Goal: Task Accomplishment & Management: Manage account settings

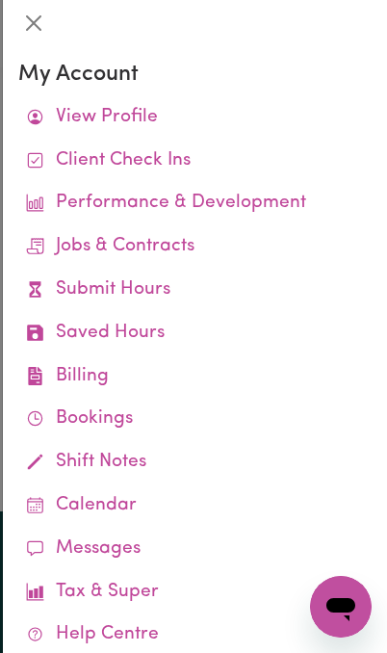
click at [234, 124] on link "View Profile" at bounding box center [194, 117] width 353 height 43
click at [166, 290] on link "Submit Hours" at bounding box center [194, 290] width 353 height 43
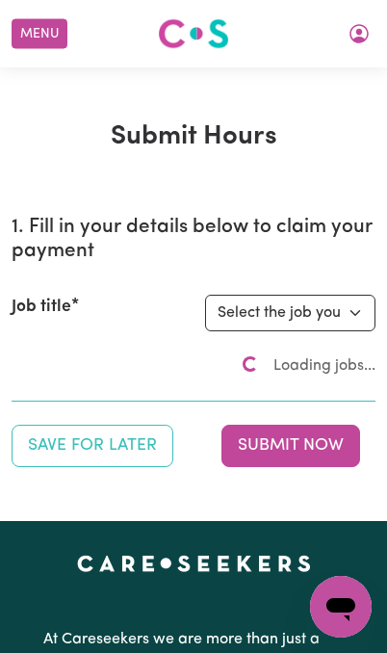
click at [362, 26] on button "My Account" at bounding box center [359, 33] width 40 height 33
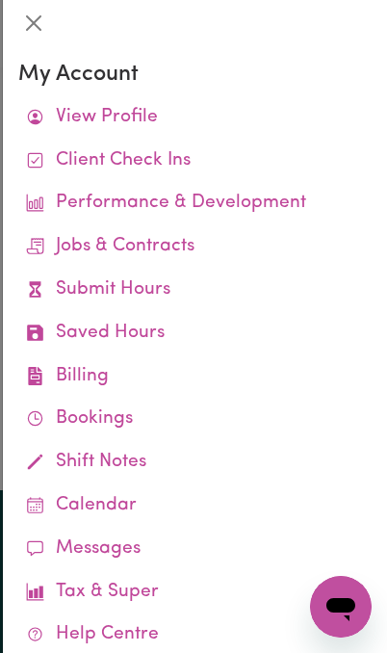
click at [185, 324] on link "Saved Hours" at bounding box center [194, 333] width 353 height 43
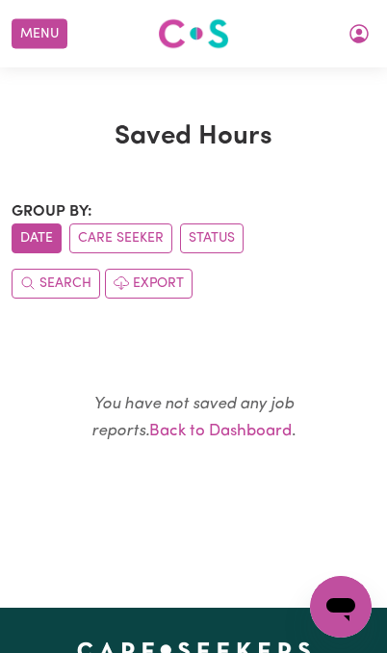
click at [146, 245] on button "Care Seeker" at bounding box center [120, 238] width 103 height 30
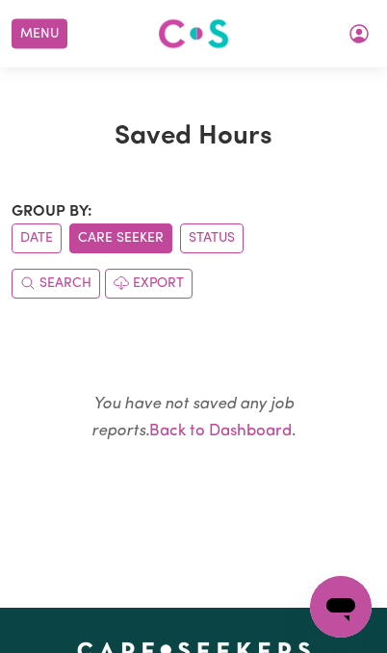
click at [221, 243] on button "Status" at bounding box center [212, 238] width 64 height 30
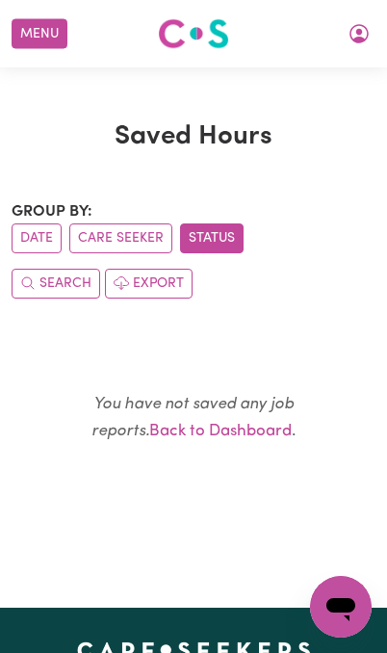
click at [145, 279] on button "Export" at bounding box center [149, 284] width 88 height 30
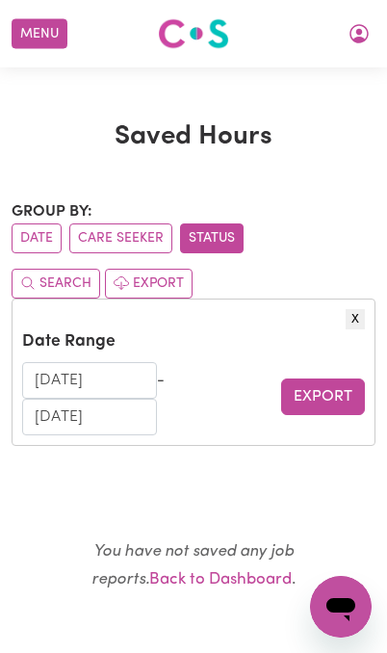
click at [360, 40] on icon "My Account" at bounding box center [359, 33] width 19 height 19
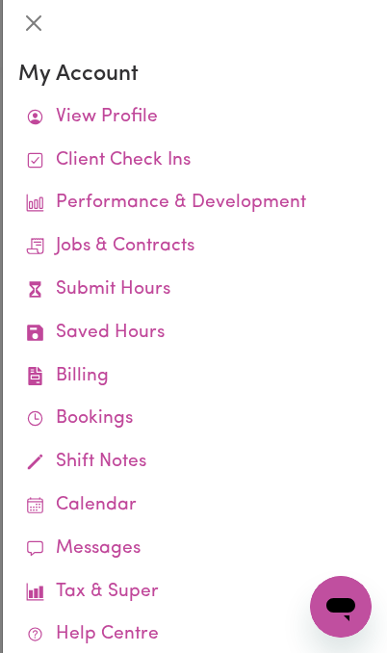
click at [0, 0] on link "Job Reports" at bounding box center [0, 0] width 0 height 0
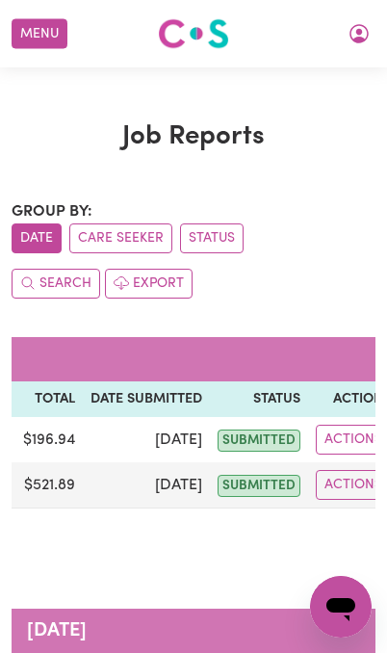
scroll to position [0, 483]
click at [331, 484] on button "Actions" at bounding box center [354, 485] width 75 height 30
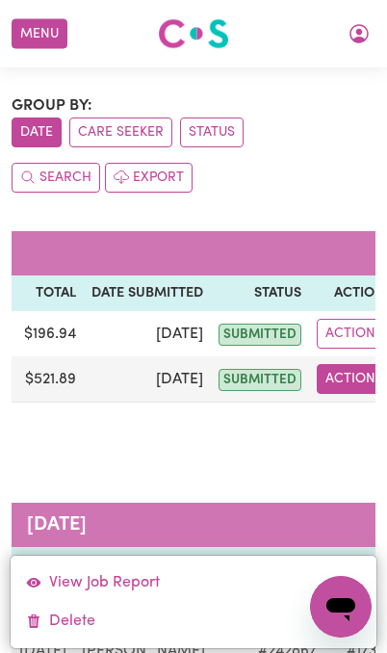
click at [330, 383] on button "Actions" at bounding box center [354, 379] width 75 height 30
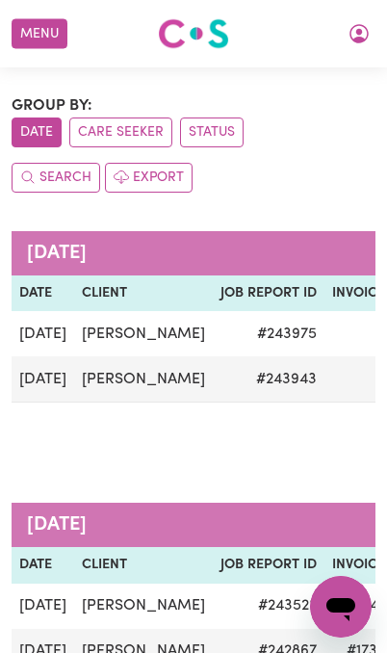
scroll to position [0, 0]
click at [231, 379] on td "# 243943" at bounding box center [269, 379] width 112 height 46
click at [227, 376] on td "# 243943" at bounding box center [269, 379] width 112 height 46
click at [359, 35] on icon "My Account" at bounding box center [359, 32] width 6 height 7
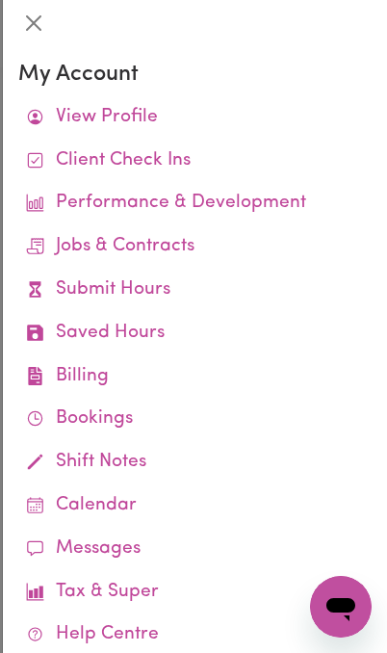
click at [166, 326] on link "Saved Hours" at bounding box center [194, 333] width 353 height 43
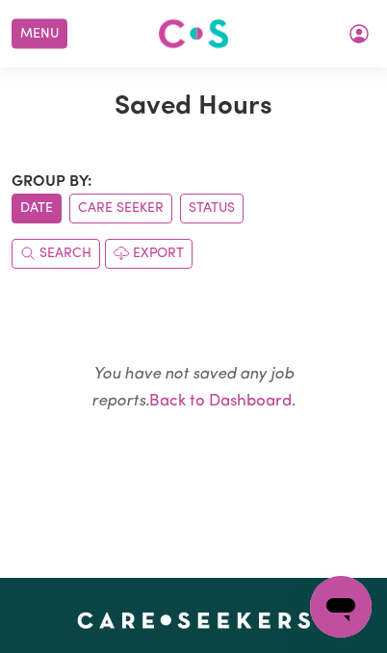
scroll to position [30, 0]
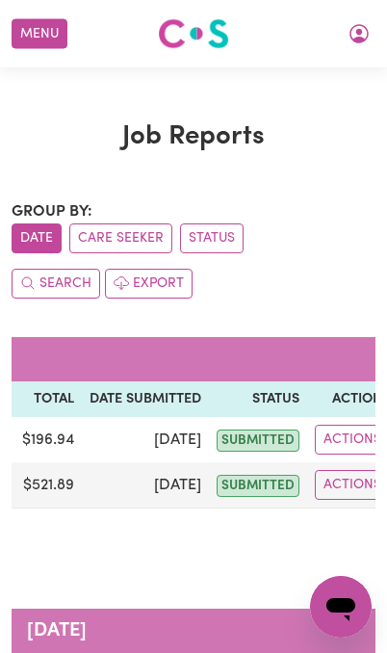
scroll to position [0, 483]
click at [357, 44] on icon "My Account" at bounding box center [359, 33] width 23 height 23
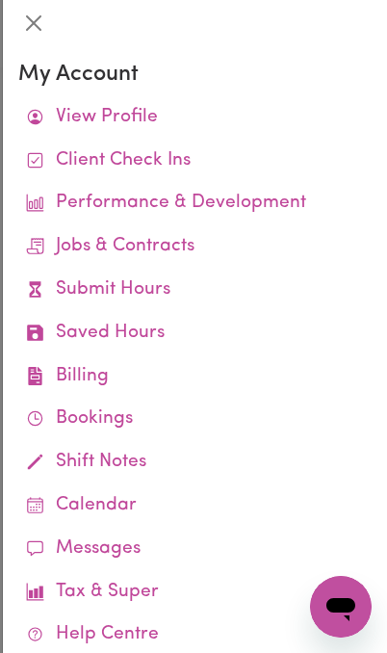
click at [213, 243] on link "Jobs & Contracts" at bounding box center [194, 246] width 353 height 43
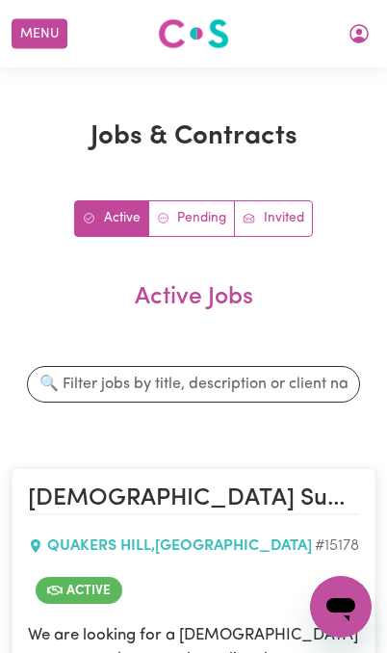
click at [353, 48] on button "My Account" at bounding box center [359, 33] width 40 height 33
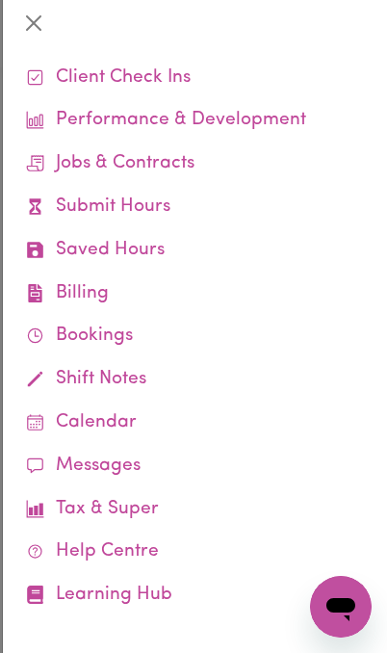
scroll to position [82, 0]
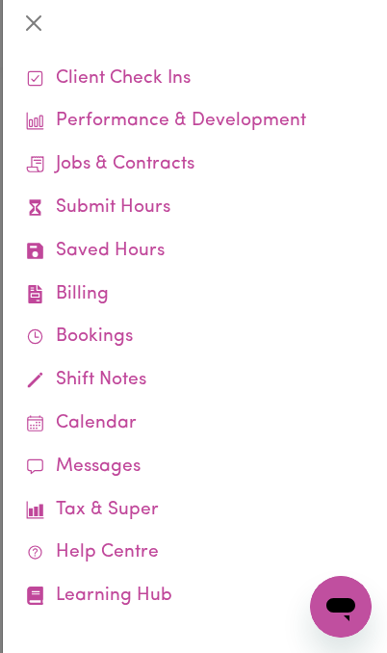
click at [0, 0] on link "Job Reports" at bounding box center [0, 0] width 0 height 0
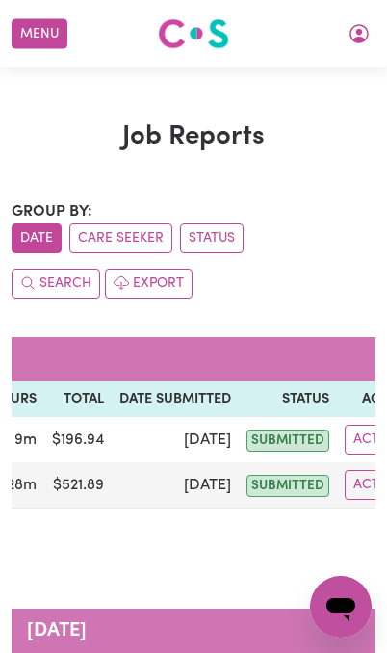
scroll to position [0, 457]
click at [353, 46] on button "My Account" at bounding box center [359, 33] width 40 height 33
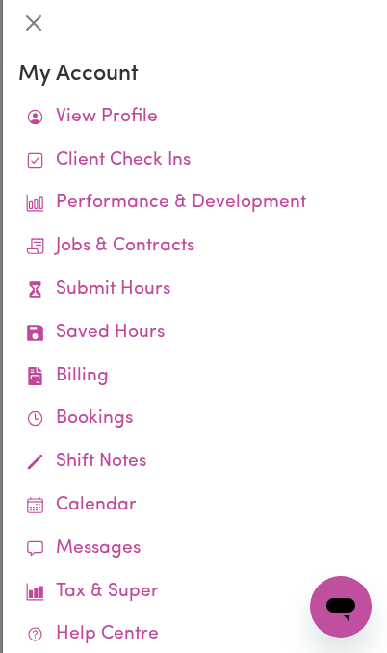
click at [0, 0] on link "Remittances" at bounding box center [0, 0] width 0 height 0
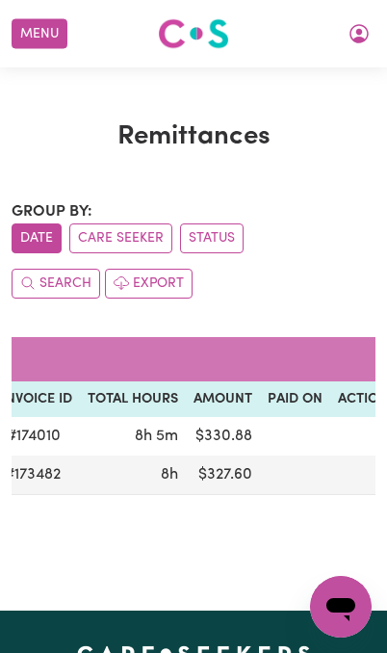
scroll to position [0, 292]
click at [208, 434] on td "$ 330.88" at bounding box center [224, 436] width 74 height 39
click at [192, 429] on td "$ 330.88" at bounding box center [224, 436] width 74 height 39
click at [208, 465] on td "$ 327.60" at bounding box center [224, 475] width 74 height 39
click at [209, 429] on td "$ 330.88" at bounding box center [224, 436] width 74 height 39
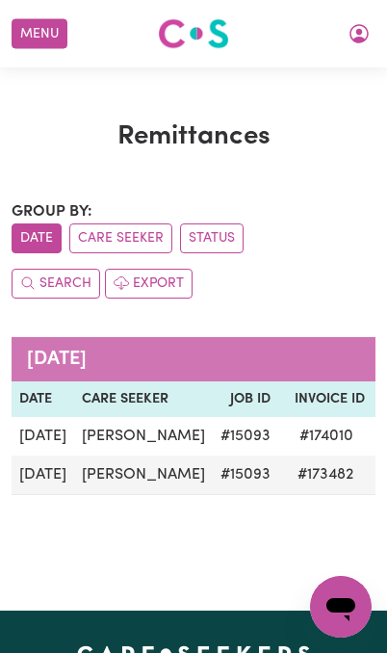
scroll to position [0, 0]
click at [213, 434] on td "# 15093" at bounding box center [245, 436] width 65 height 39
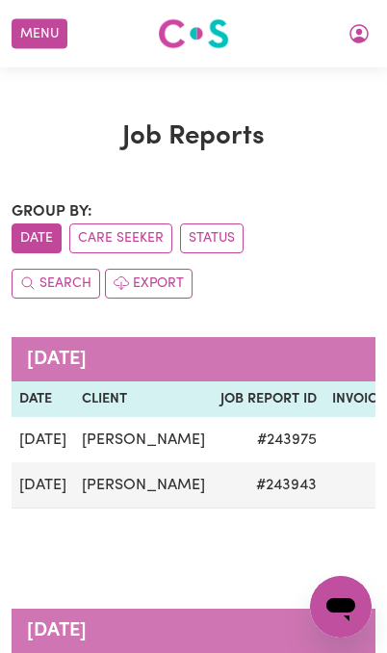
click at [358, 42] on icon "My Account" at bounding box center [359, 33] width 19 height 19
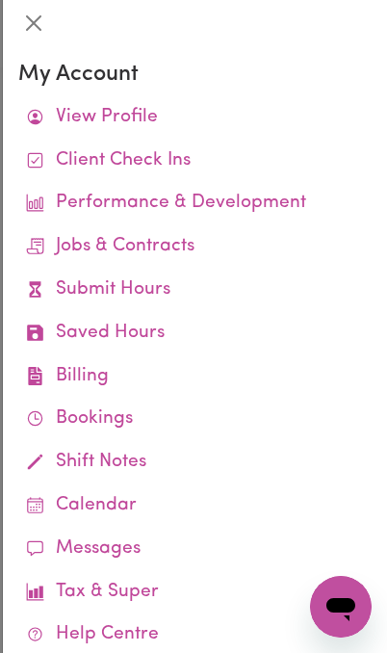
click at [0, 0] on link "Job Reports" at bounding box center [0, 0] width 0 height 0
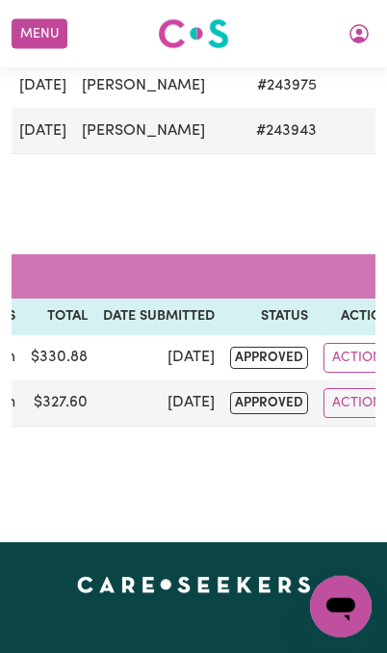
scroll to position [0, 476]
click at [325, 401] on button "Actions" at bounding box center [362, 403] width 75 height 30
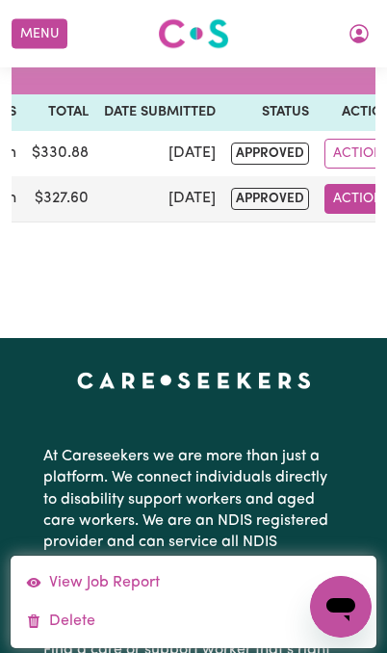
scroll to position [562, 0]
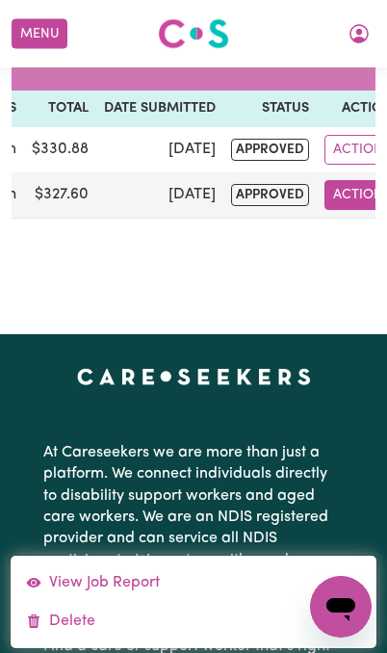
click at [168, 586] on link "View Job Report" at bounding box center [194, 582] width 366 height 39
select select "pm"
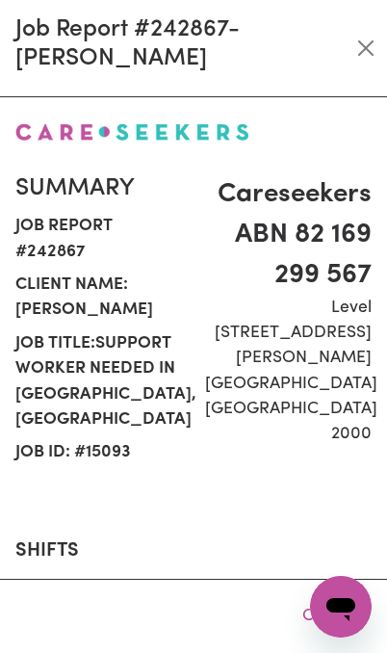
select select "45-Weekday"
click at [361, 50] on button "Close" at bounding box center [366, 48] width 28 height 31
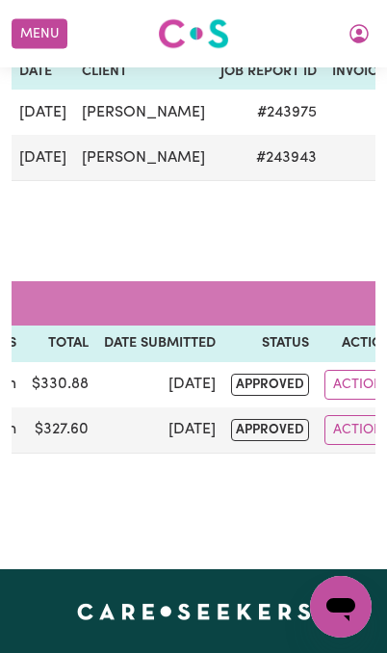
scroll to position [343, 0]
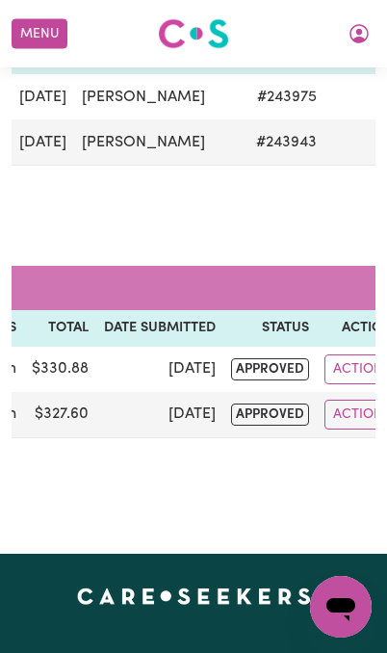
click at [331, 413] on button "Actions" at bounding box center [362, 415] width 75 height 30
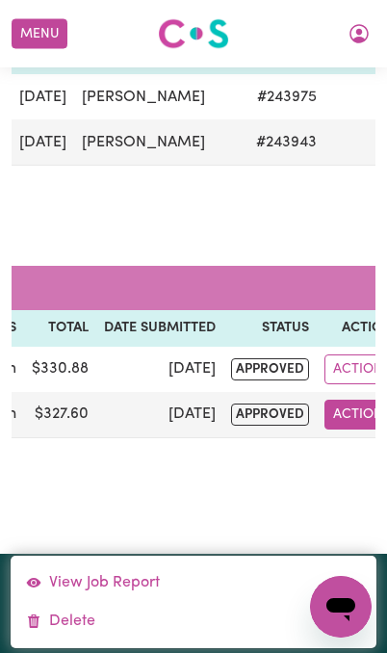
click at [333, 413] on button "Actions" at bounding box center [362, 415] width 75 height 30
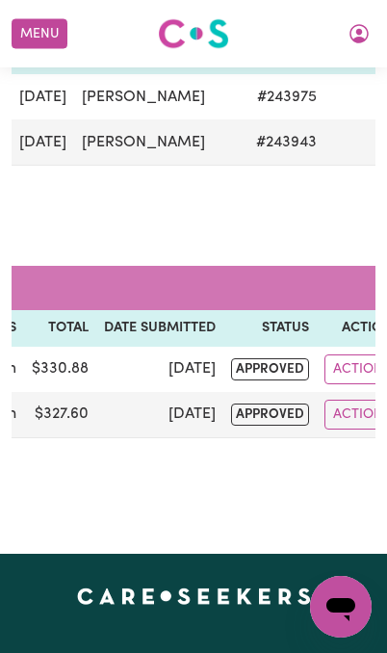
click at [330, 410] on button "Actions" at bounding box center [362, 415] width 75 height 30
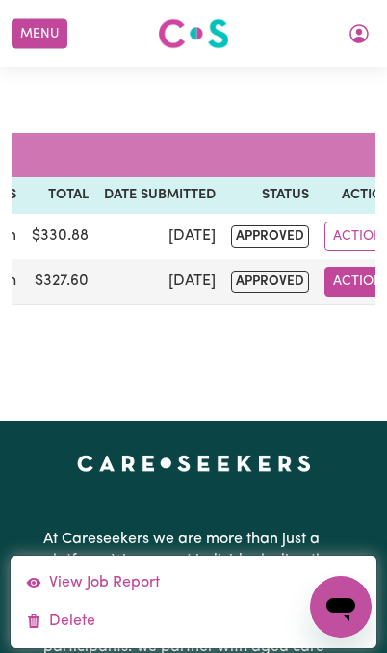
scroll to position [482, 0]
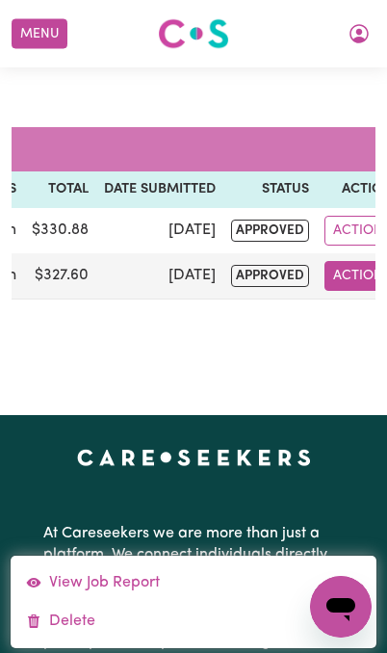
click at [171, 586] on link "View Job Report" at bounding box center [194, 582] width 366 height 39
select select "pm"
select select "45-Weekday"
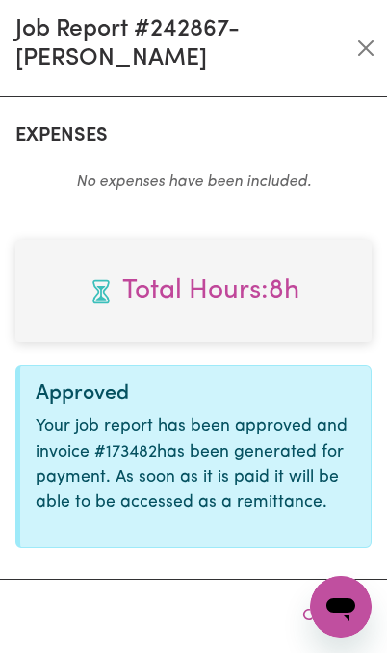
click at [373, 51] on button "Close" at bounding box center [366, 48] width 28 height 31
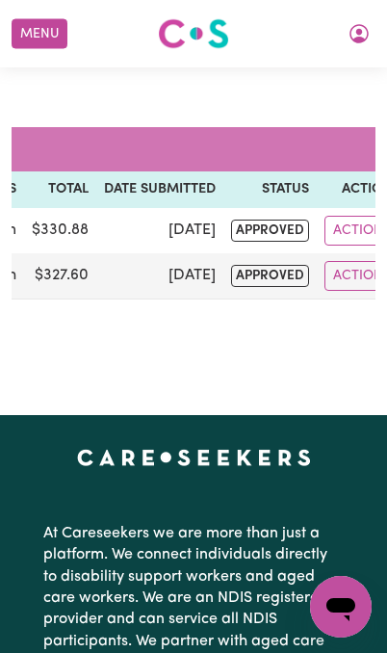
scroll to position [948, 0]
click at [362, 22] on icon "My Account" at bounding box center [359, 33] width 23 height 23
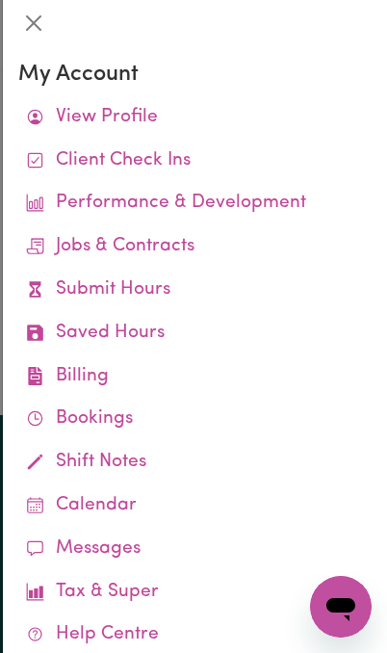
click at [0, 0] on link "Platform Fee Invoices" at bounding box center [0, 0] width 0 height 0
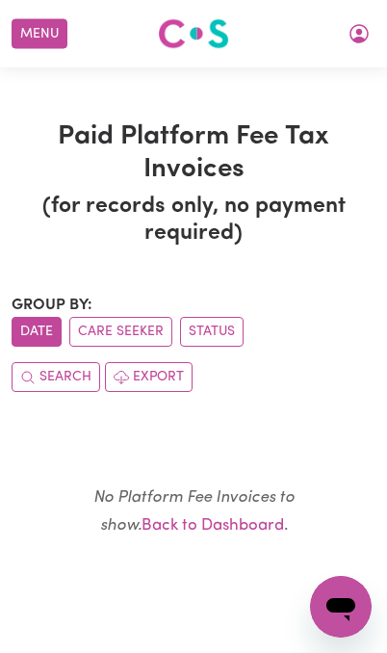
click at [129, 327] on button "Care Seeker" at bounding box center [120, 332] width 103 height 30
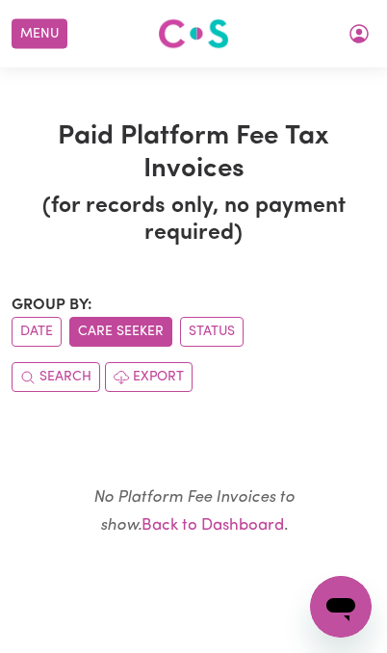
click at [222, 324] on button "Status" at bounding box center [212, 332] width 64 height 30
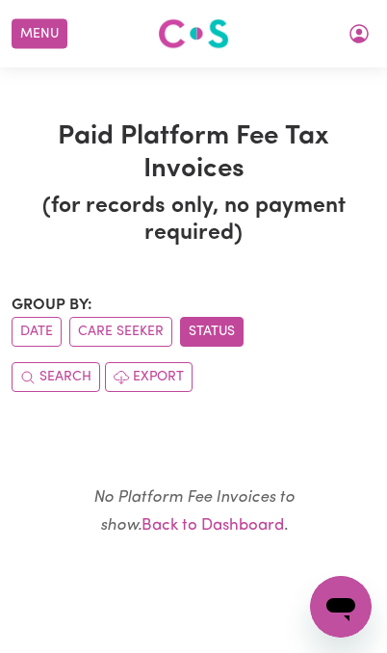
click at [366, 46] on button "My Account" at bounding box center [359, 33] width 40 height 33
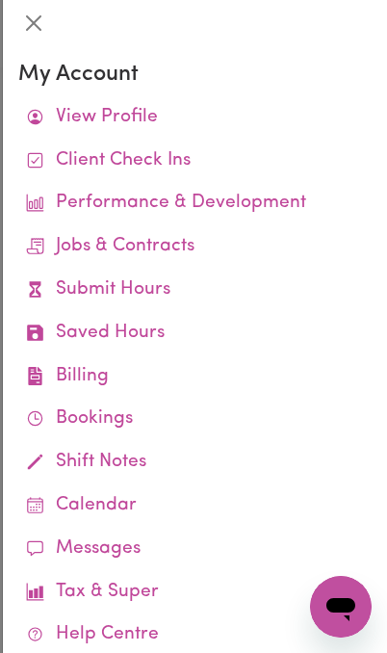
click at [278, 200] on link "Performance & Development" at bounding box center [194, 203] width 353 height 43
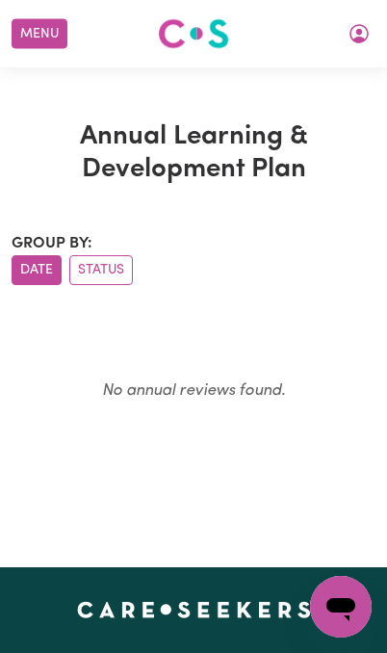
click at [363, 39] on icon "My Account" at bounding box center [359, 33] width 19 height 19
